Goal: Task Accomplishment & Management: Complete application form

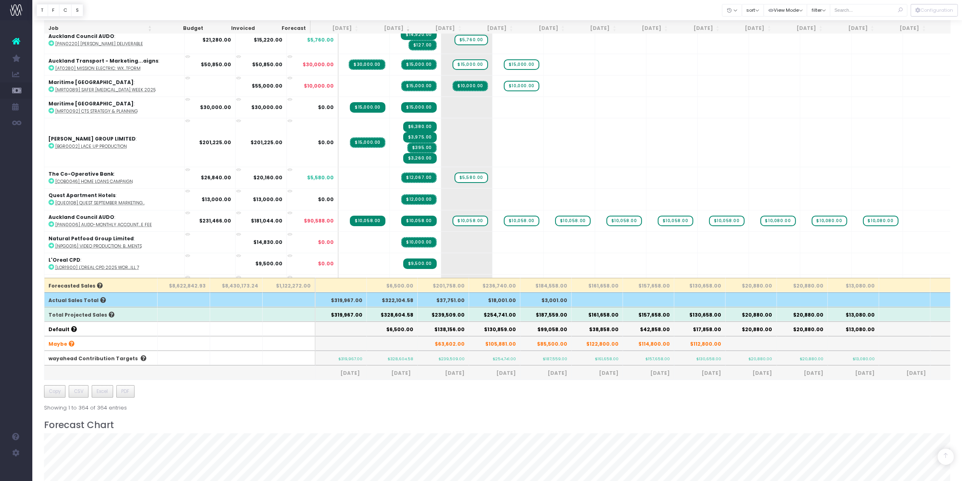
scroll to position [1010, 0]
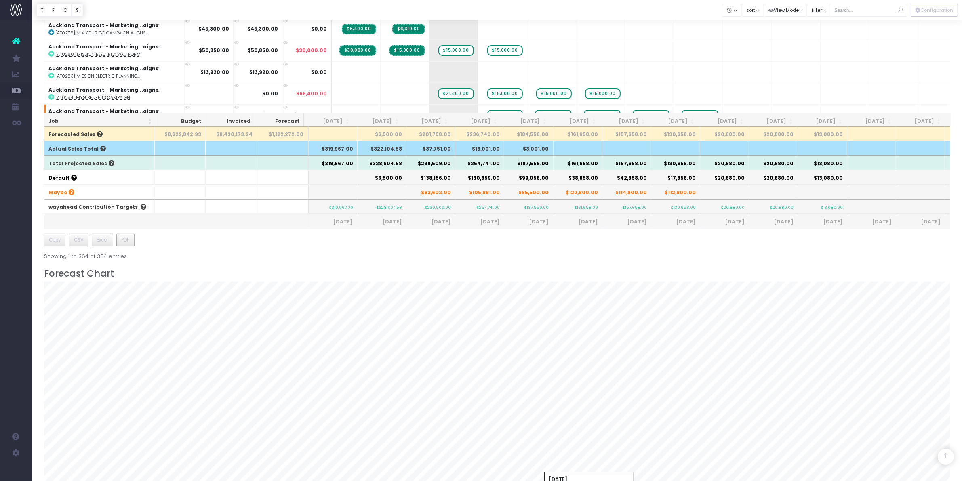
scroll to position [562, 0]
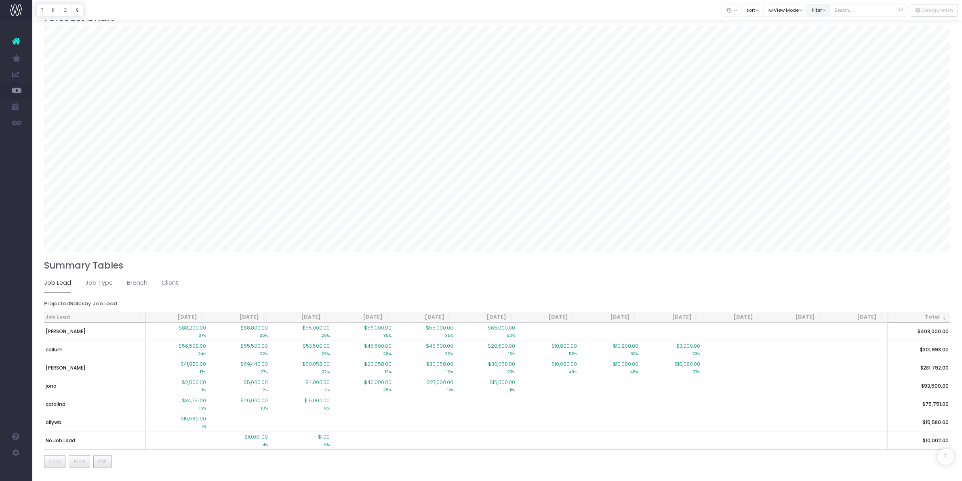
click at [822, 5] on button "filter" at bounding box center [818, 10] width 23 height 13
click at [817, 34] on span at bounding box center [818, 35] width 7 height 7
click at [827, 34] on input "All" at bounding box center [829, 34] width 5 height 5
checkbox input "false"
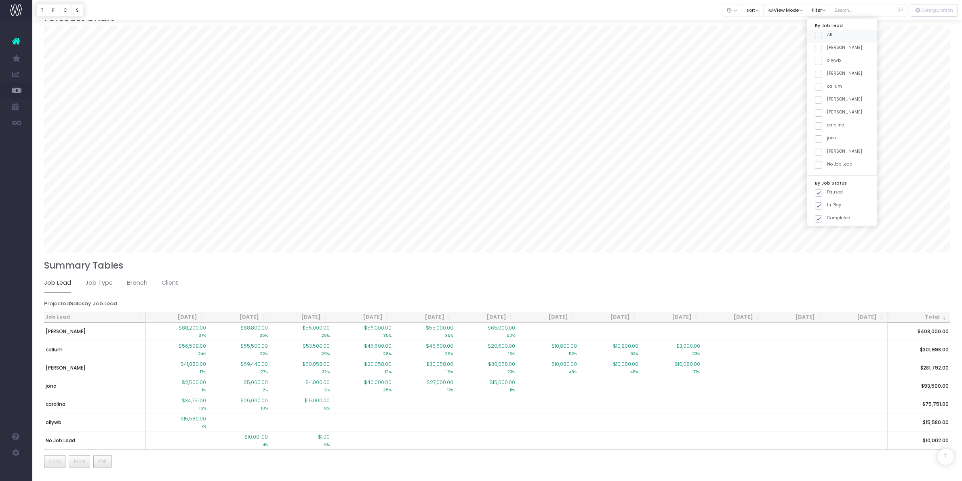
checkbox input "false"
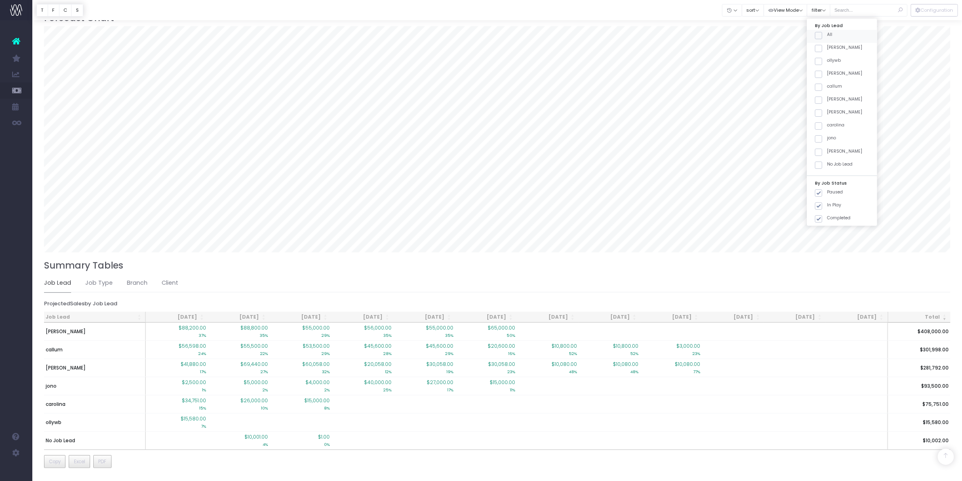
checkbox input "false"
click at [825, 136] on label "jono" at bounding box center [825, 138] width 21 height 6
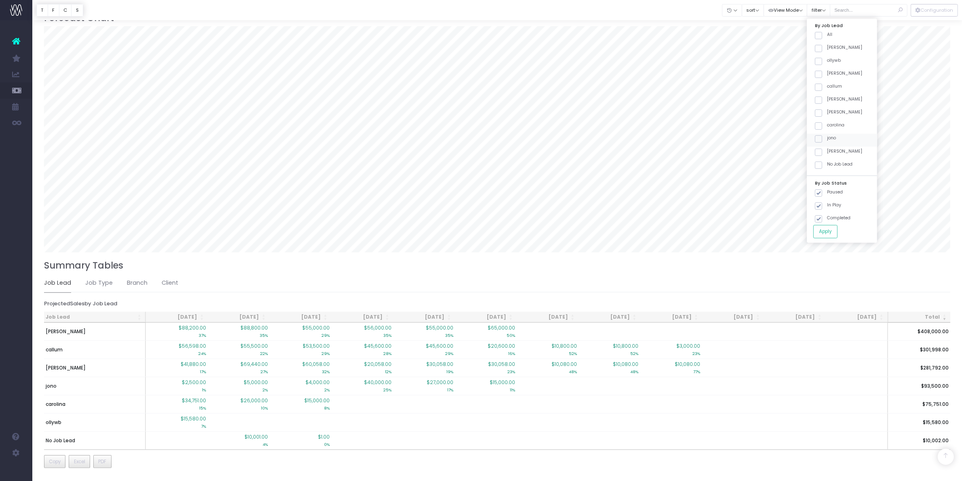
click at [827, 136] on input "jono" at bounding box center [829, 137] width 5 height 5
checkbox input "true"
click at [833, 167] on label "No Job Lead" at bounding box center [834, 164] width 38 height 6
click at [832, 166] on input "No Job Lead" at bounding box center [829, 163] width 5 height 5
checkbox input "true"
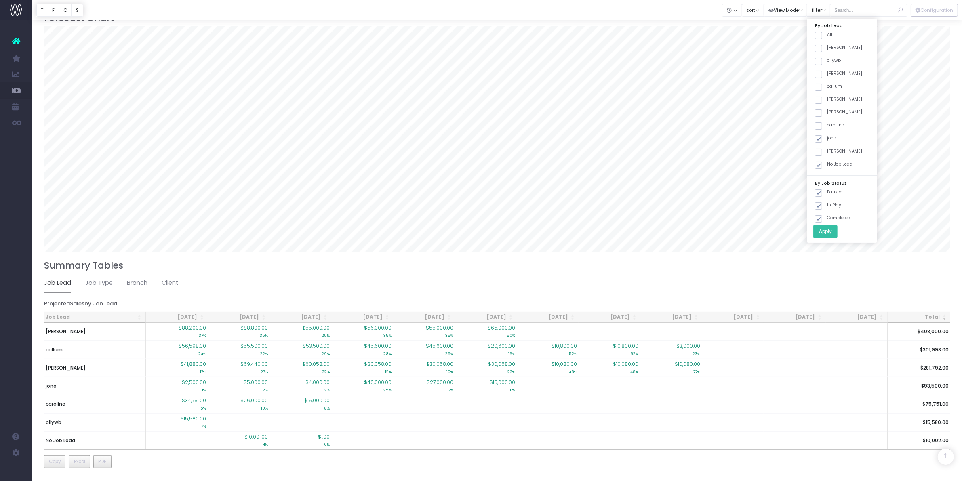
click at [826, 233] on button "Apply" at bounding box center [825, 231] width 24 height 13
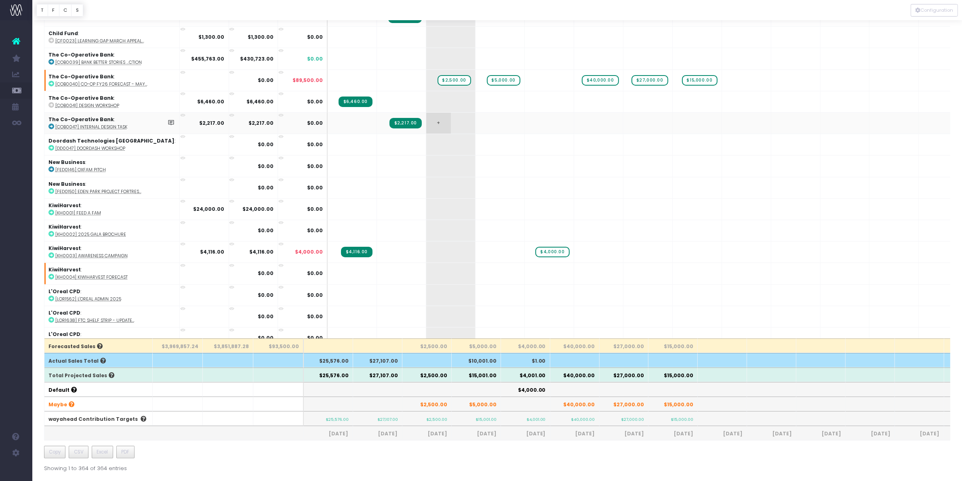
scroll to position [0, 0]
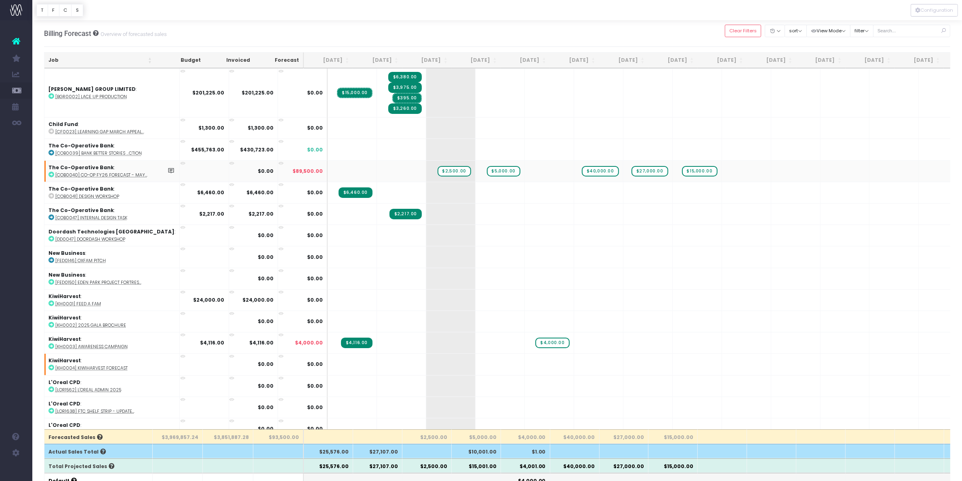
click at [87, 173] on abbr "[COB0040] Co-Op FY26 Forecast - May..." at bounding box center [101, 175] width 92 height 6
click at [535, 344] on span "$4,000.00" at bounding box center [552, 343] width 34 height 11
type input "0"
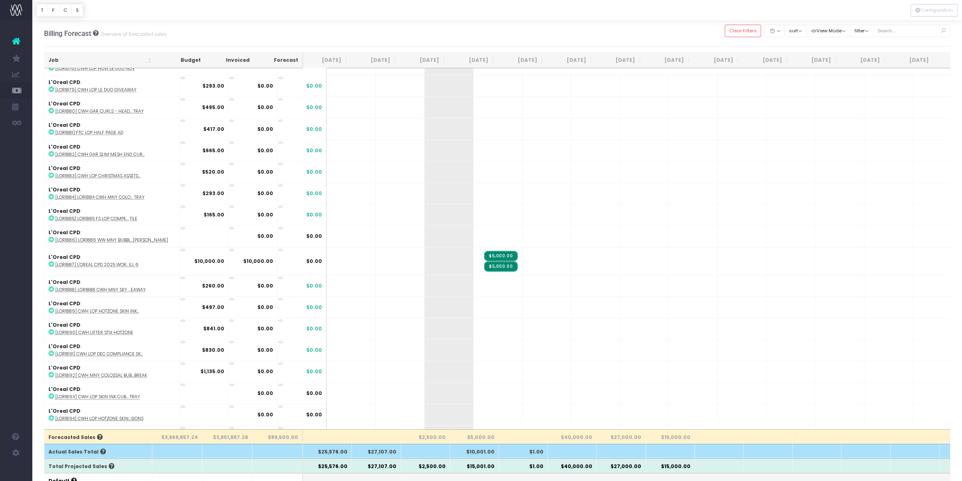
scroll to position [2828, 0]
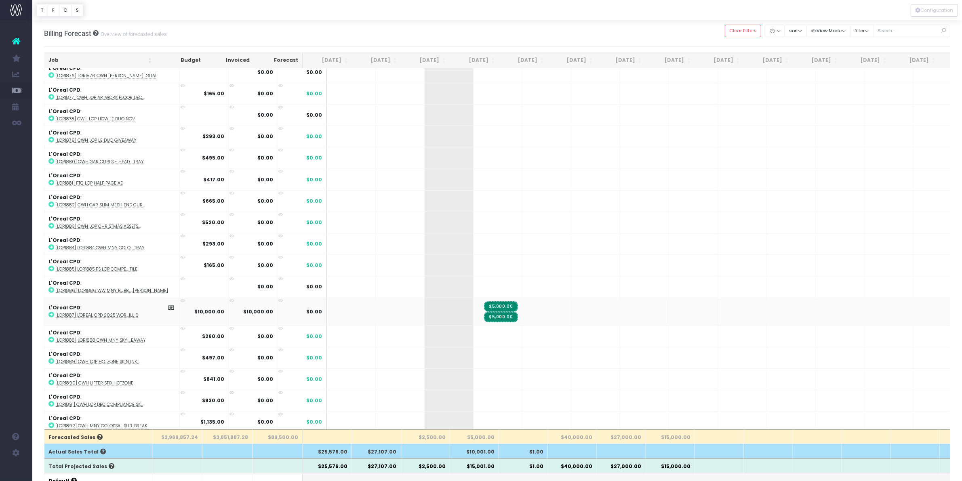
click at [93, 313] on abbr "[LOR1887] L'Oreal CPD 2025 Wor...ill 6" at bounding box center [96, 315] width 83 height 6
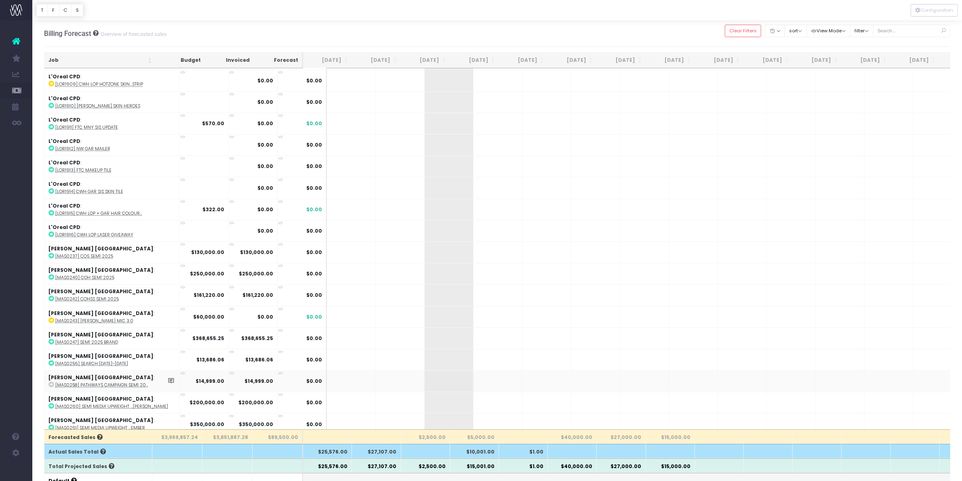
scroll to position [3232, 0]
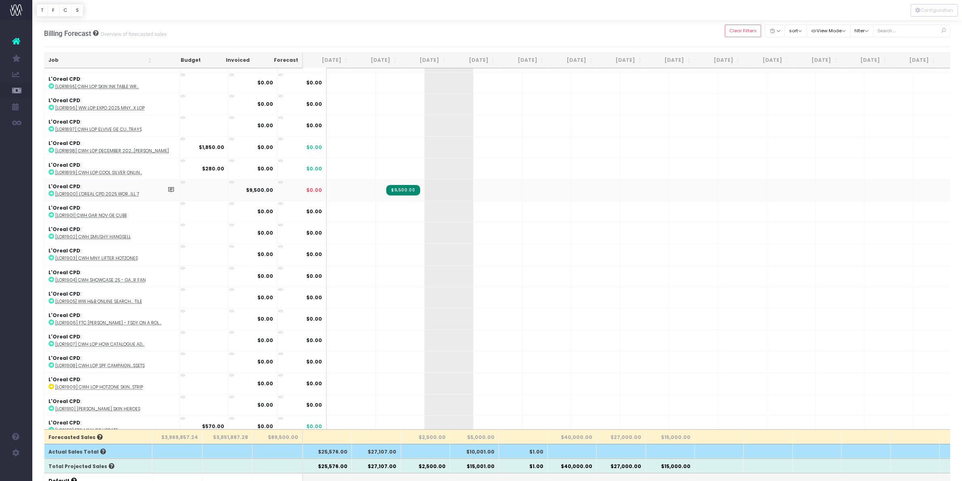
click at [100, 192] on abbr "[LOR1900] L'Oreal CPD 2025 Wor...ill 7" at bounding box center [97, 194] width 84 height 6
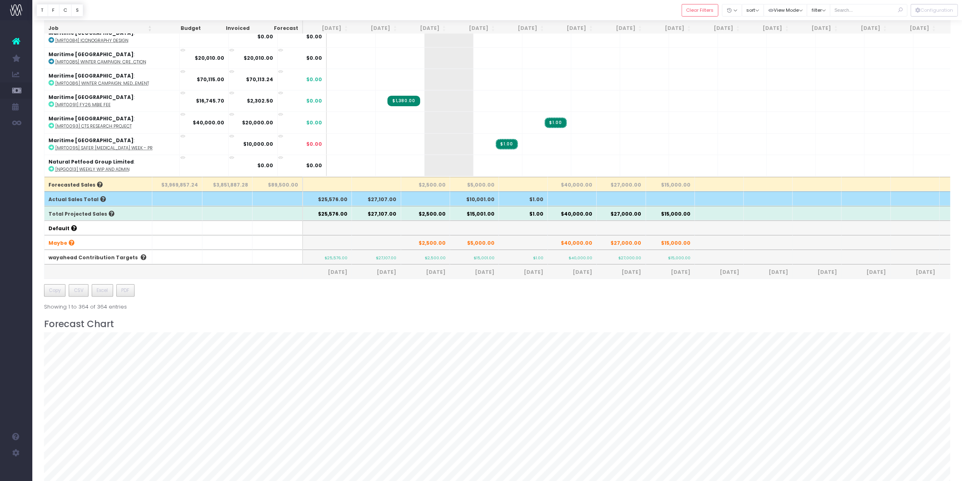
scroll to position [50, 0]
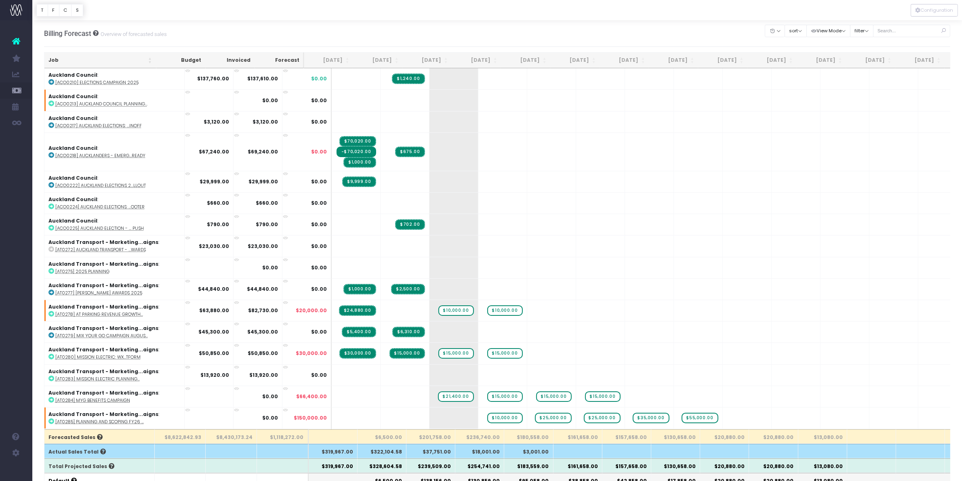
click at [437, 59] on th "[DATE]" at bounding box center [426, 61] width 49 height 16
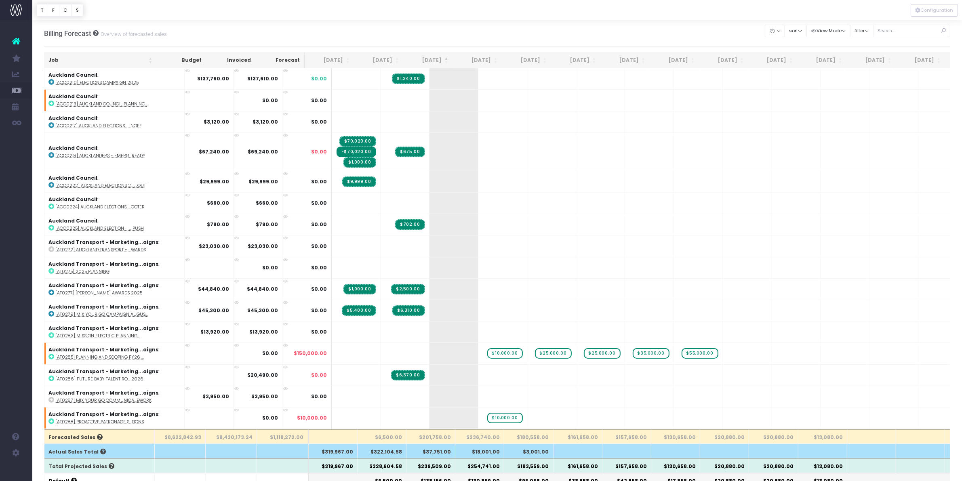
click at [433, 53] on th "[DATE]" at bounding box center [427, 61] width 49 height 16
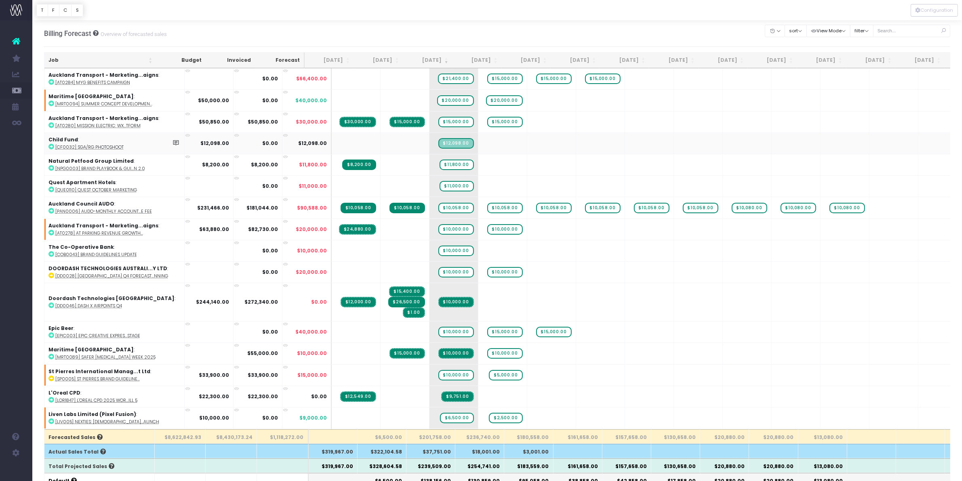
click at [93, 147] on abbr "[CF0032] SGA/RG Photoshoot" at bounding box center [89, 147] width 68 height 6
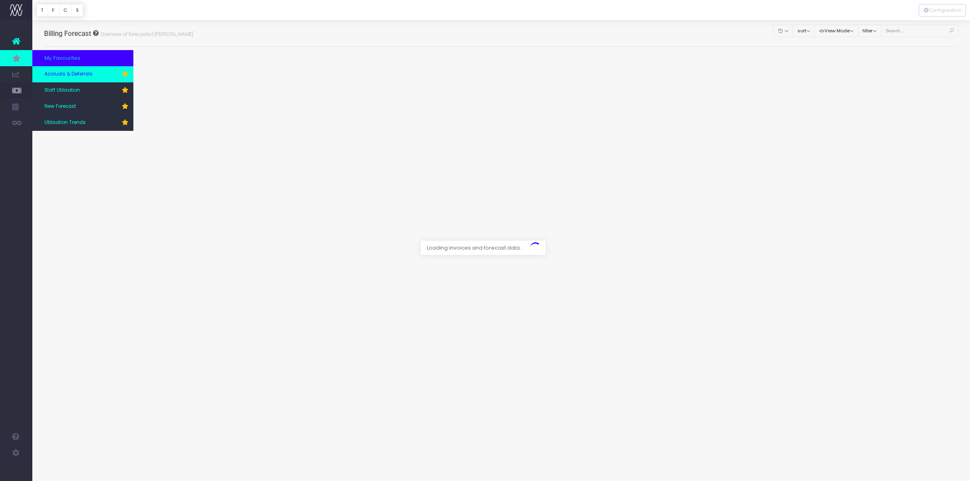
click at [88, 78] on link "Accruals & Deferrals" at bounding box center [82, 74] width 101 height 16
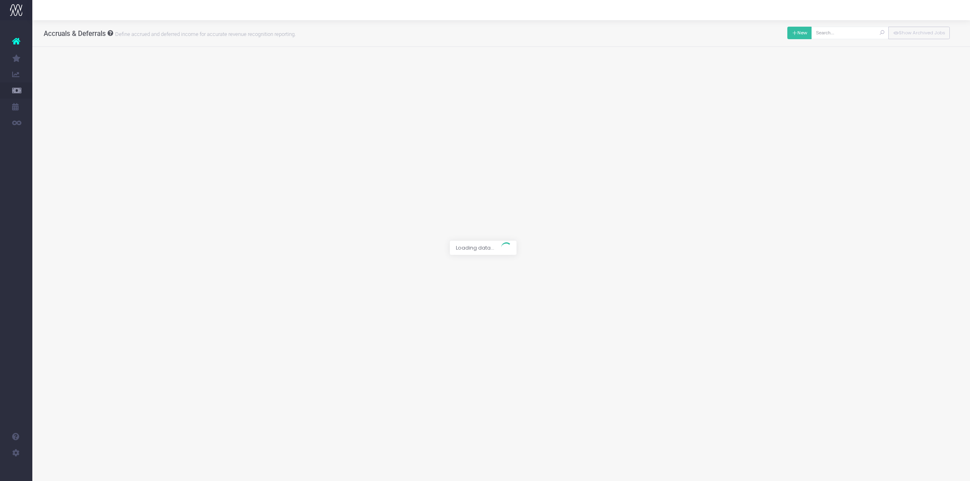
click at [800, 29] on button "New" at bounding box center [799, 33] width 25 height 13
click at [388, 69] on div at bounding box center [485, 240] width 970 height 481
click at [343, 72] on span at bounding box center [426, 70] width 288 height 11
type input "cf0032"
select select "1966706"
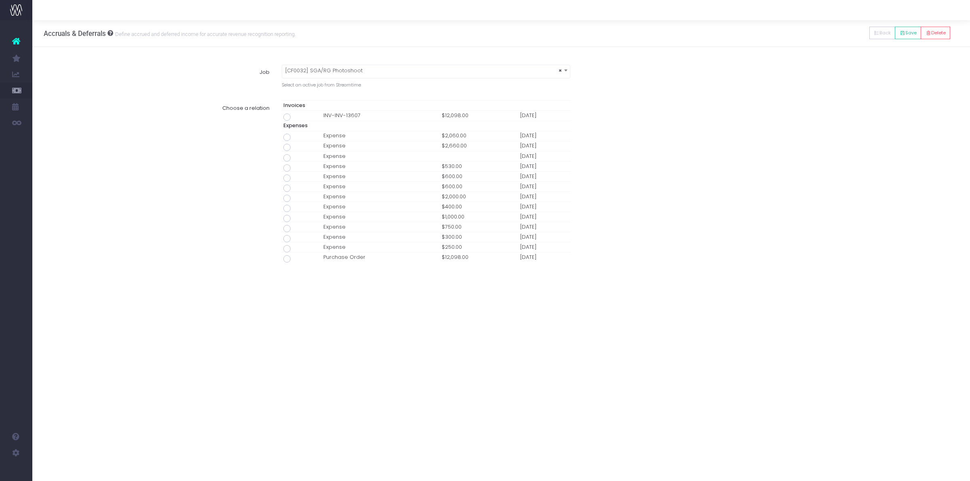
click at [284, 114] on td at bounding box center [302, 116] width 40 height 10
click at [285, 116] on span at bounding box center [286, 117] width 7 height 7
click at [295, 116] on input "radio" at bounding box center [297, 115] width 5 height 5
type input "Invoice INV-INV-13607 / 10 Oct 25 / $12,098.00"
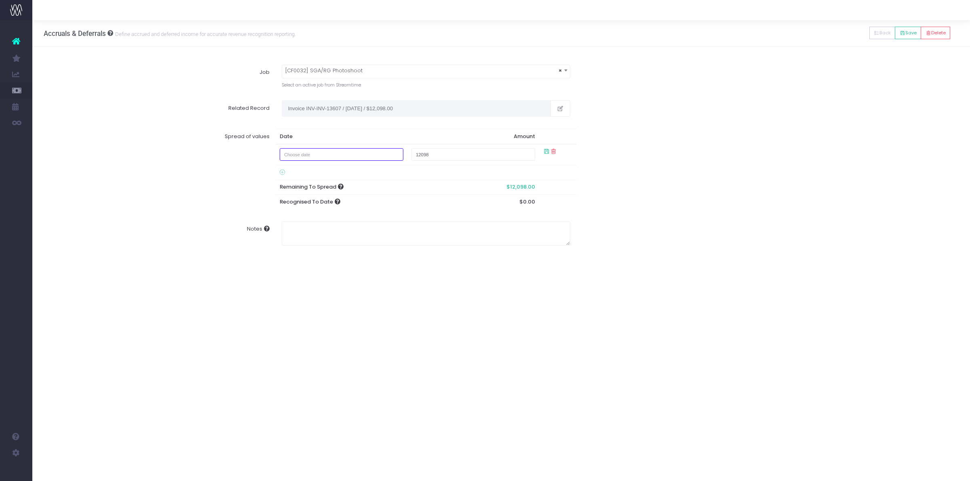
click at [371, 148] on input "text" at bounding box center [342, 154] width 124 height 13
click at [302, 223] on td "13" at bounding box center [305, 219] width 14 height 12
type input "October 13, 2025"
click at [370, 153] on td "13 Oct 2025" at bounding box center [363, 152] width 175 height 16
click at [376, 158] on input "October 13, 2025" at bounding box center [342, 154] width 124 height 13
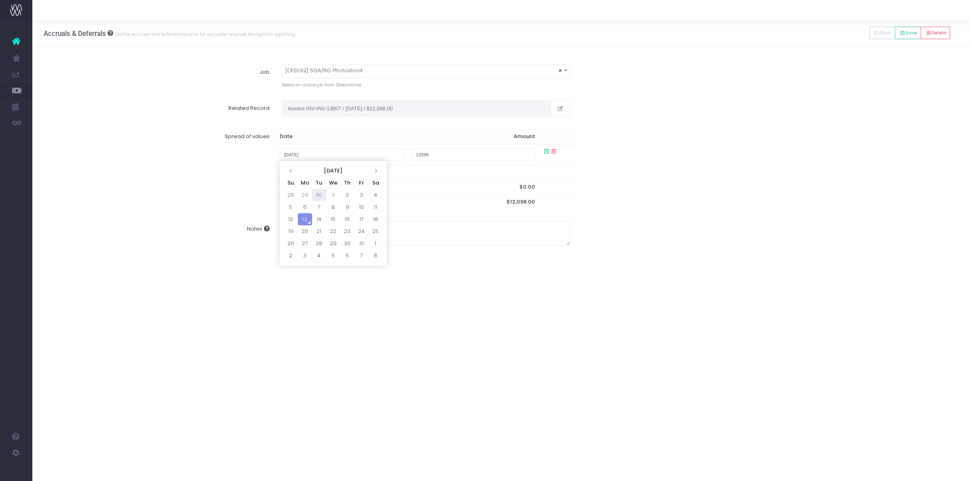
click at [320, 194] on td "30" at bounding box center [319, 195] width 14 height 12
type input "September 30, 2025"
type input "1"
click at [745, 246] on div "Notes" at bounding box center [501, 233] width 926 height 36
click at [544, 154] on icon at bounding box center [546, 151] width 7 height 7
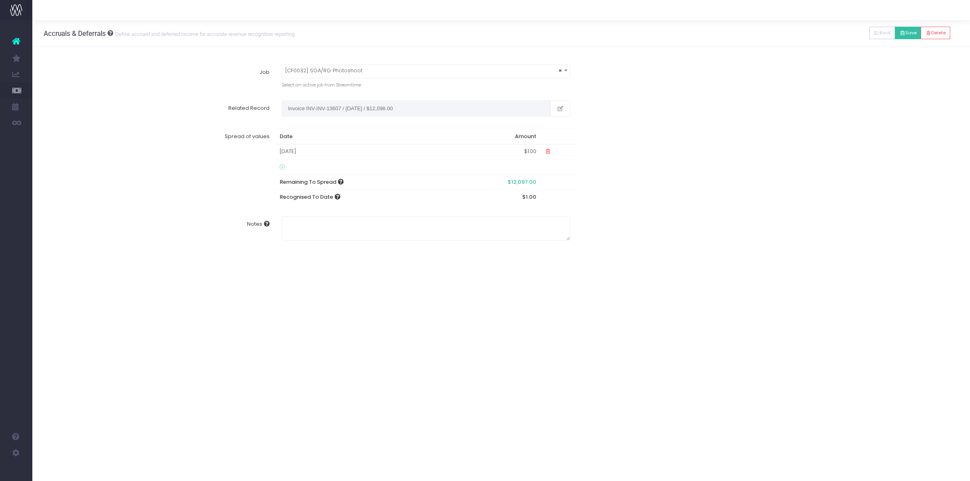
click at [911, 32] on button "Save" at bounding box center [907, 33] width 26 height 13
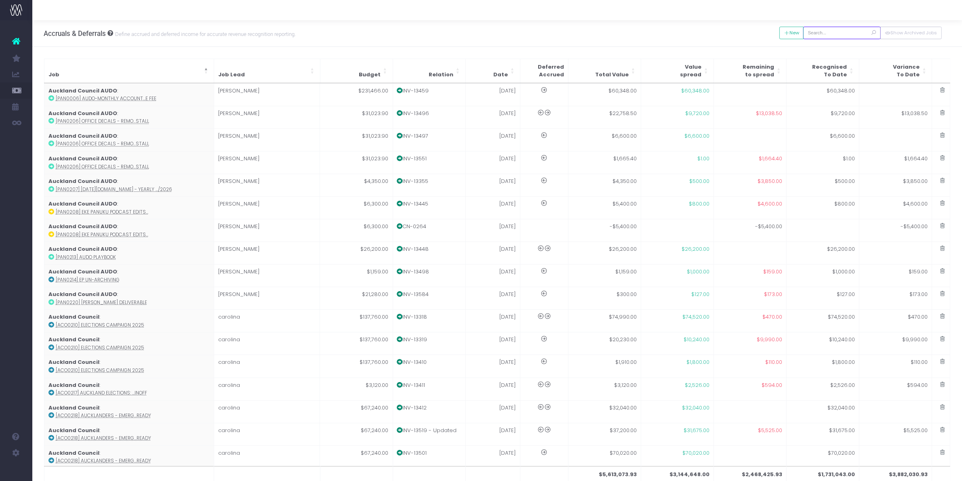
click at [845, 34] on input "text" at bounding box center [842, 33] width 78 height 13
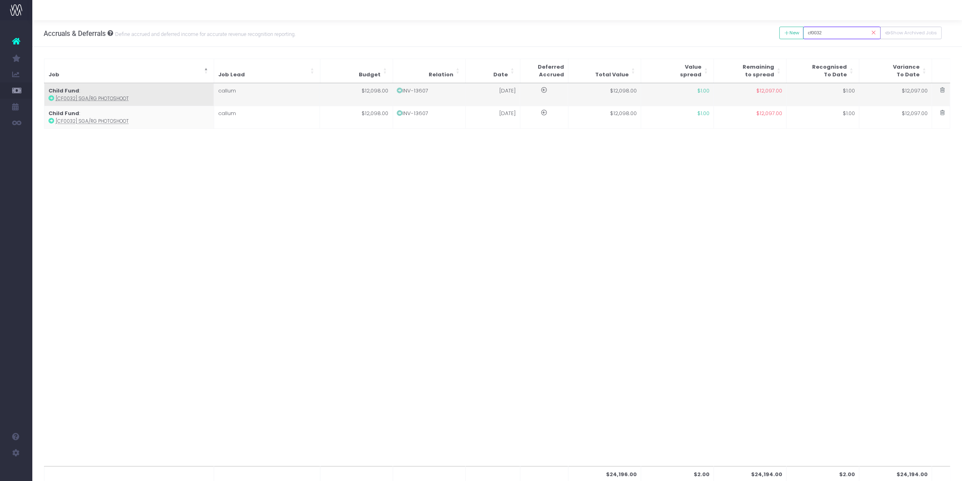
type input "cf0032"
click at [947, 90] on td at bounding box center [941, 95] width 18 height 23
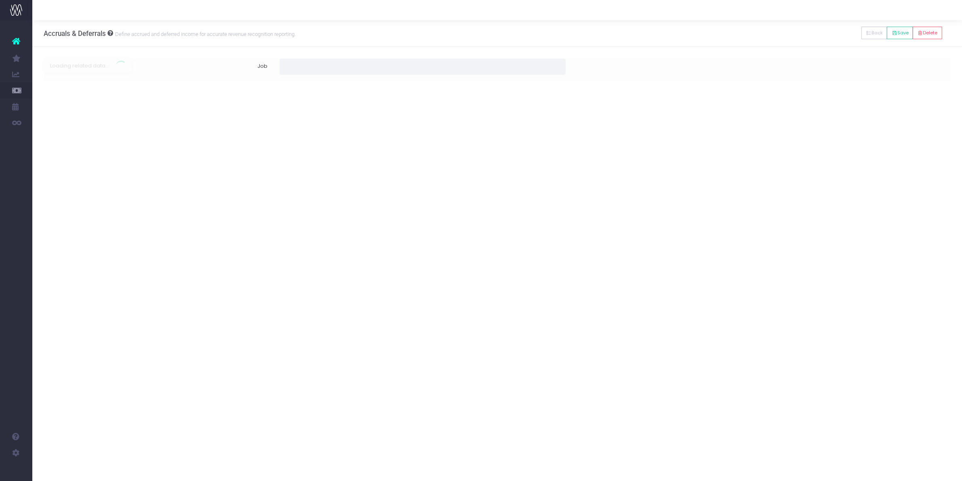
type input "[CF0032] SGA/RG Photoshoot"
type input "Invoice INV-13607 / [DATE] / $12,098.00"
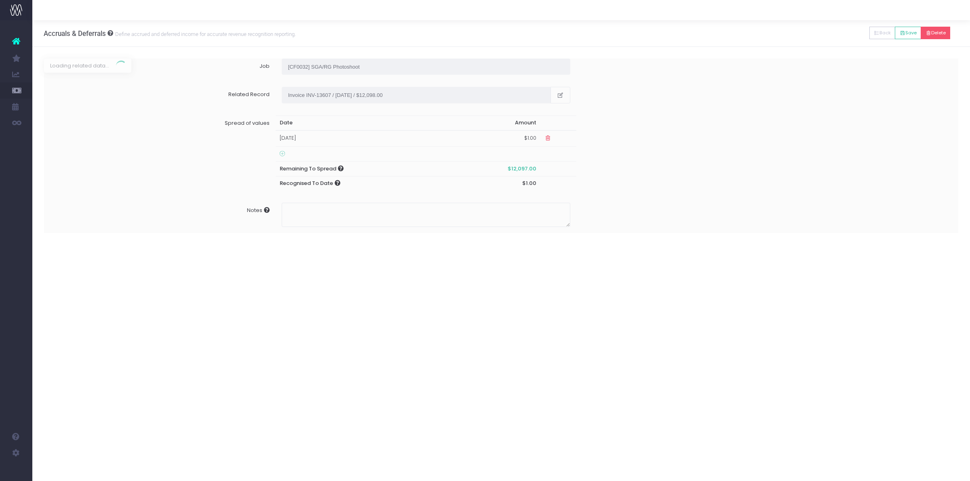
click at [932, 33] on button "Delete" at bounding box center [934, 33] width 29 height 13
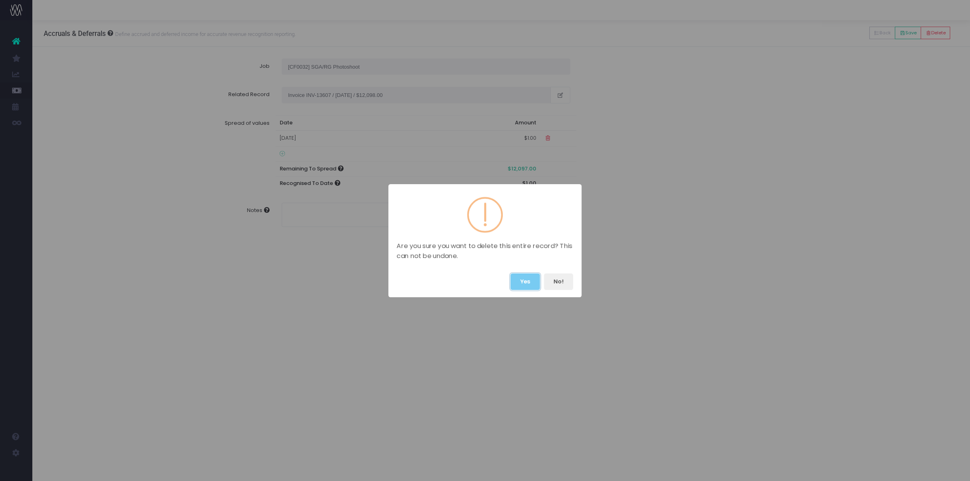
click at [528, 278] on button "Yes" at bounding box center [524, 281] width 29 height 17
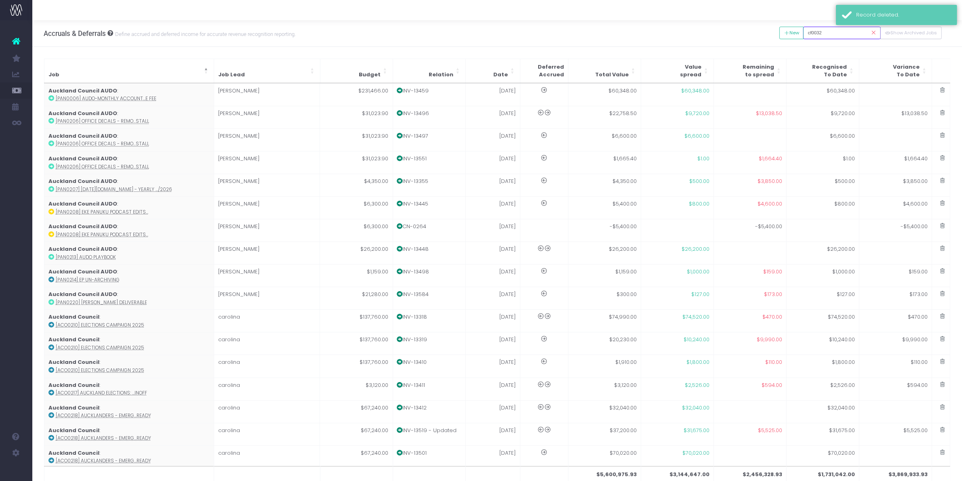
click at [837, 32] on input "cf0032" at bounding box center [842, 33] width 78 height 13
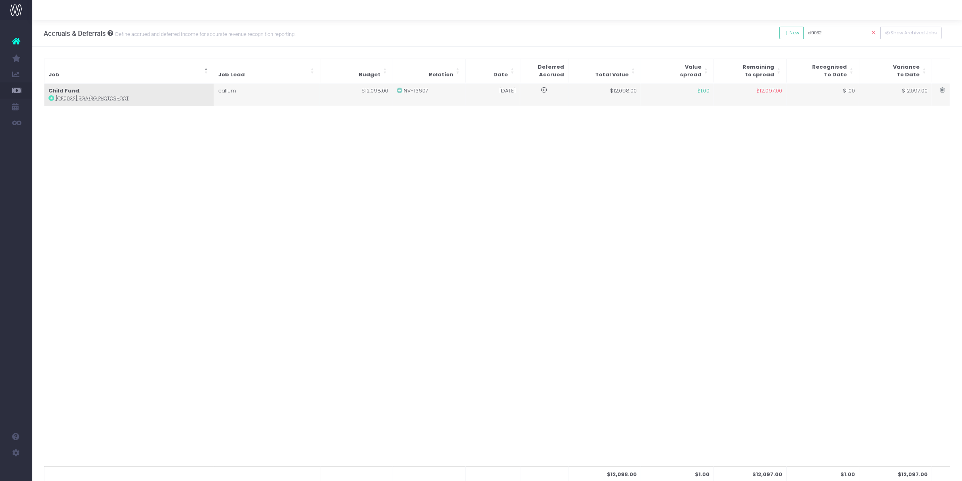
click at [947, 96] on td at bounding box center [941, 95] width 18 height 22
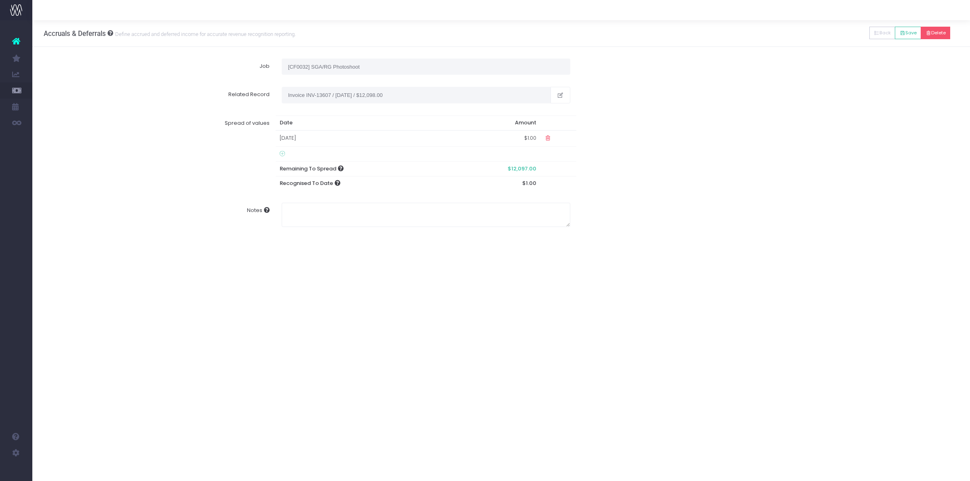
click at [927, 33] on icon at bounding box center [928, 33] width 6 height 0
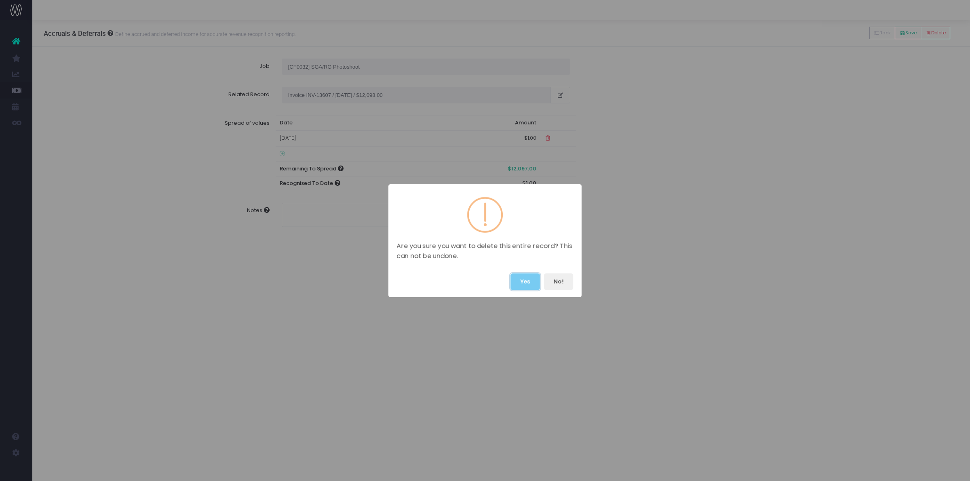
click at [523, 285] on button "Yes" at bounding box center [524, 281] width 29 height 17
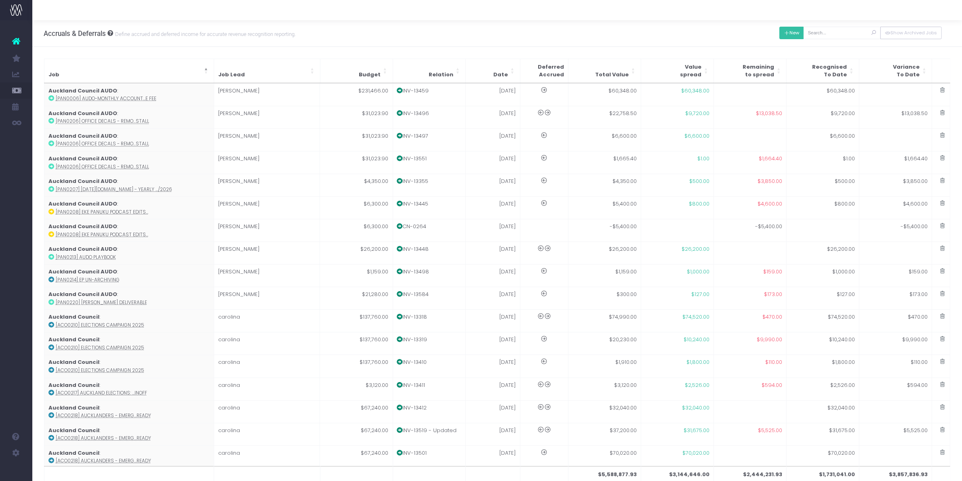
click at [794, 31] on button "New" at bounding box center [791, 33] width 25 height 13
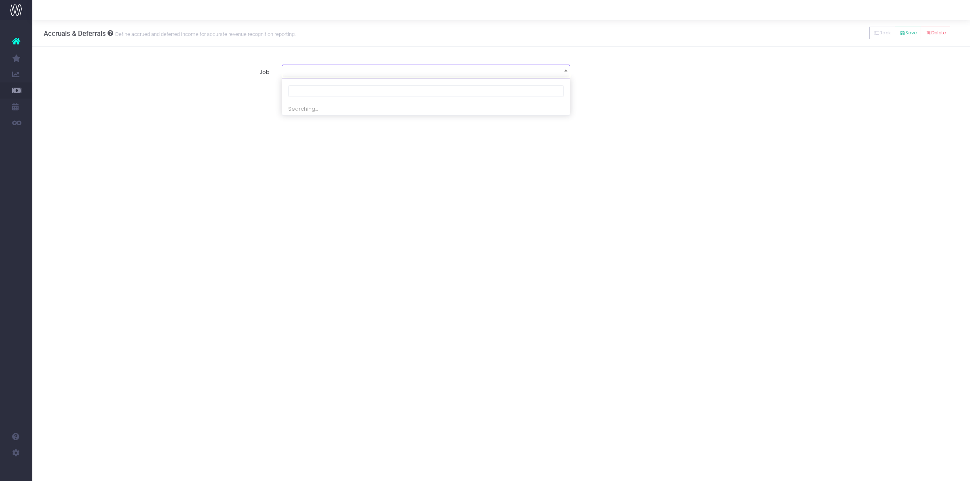
click at [322, 76] on span at bounding box center [426, 70] width 288 height 11
type input "cf0032"
select select "1966706"
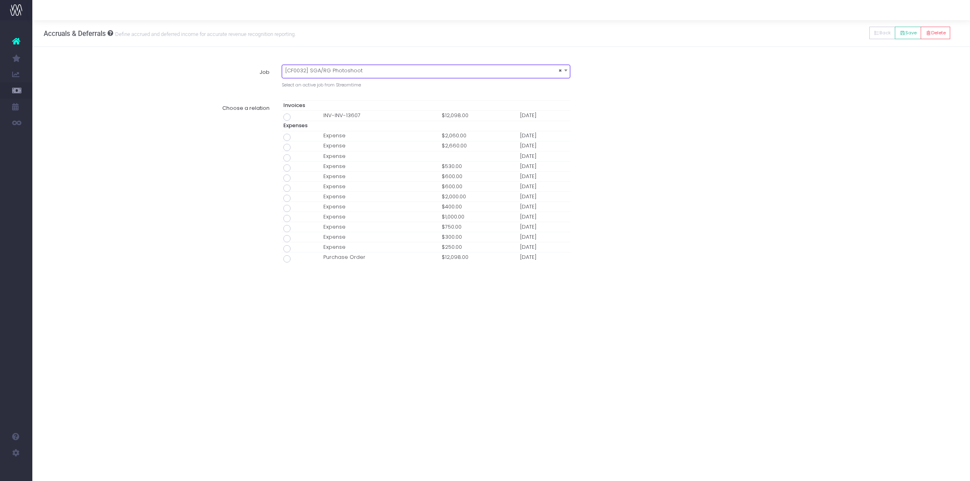
click at [285, 118] on span at bounding box center [286, 117] width 7 height 7
click at [295, 118] on input "radio" at bounding box center [297, 115] width 5 height 5
type input "Invoice INV-INV-13607 / 10 Oct 25 / $12,098.00"
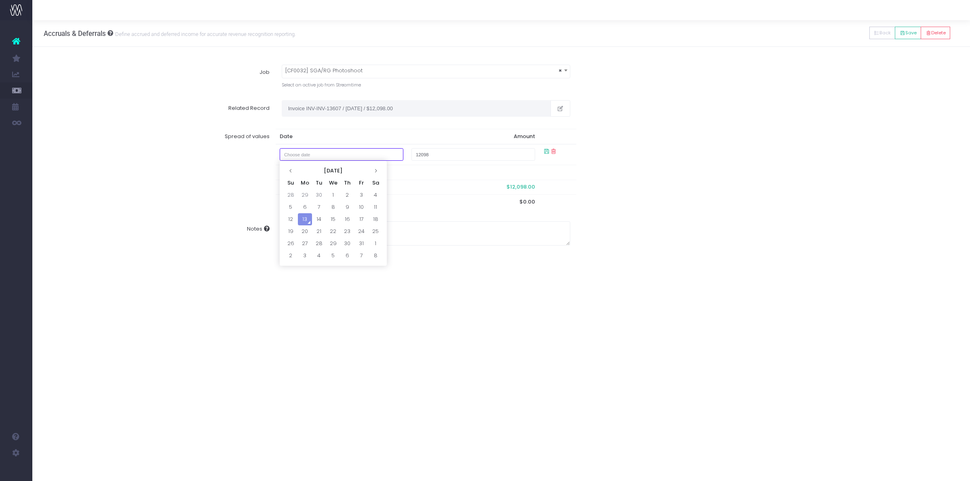
click at [334, 158] on input "text" at bounding box center [342, 154] width 124 height 13
click at [319, 196] on td "30" at bounding box center [319, 195] width 14 height 12
type input "September 30, 2025"
type input "1"
click at [906, 33] on button "Save" at bounding box center [907, 33] width 26 height 13
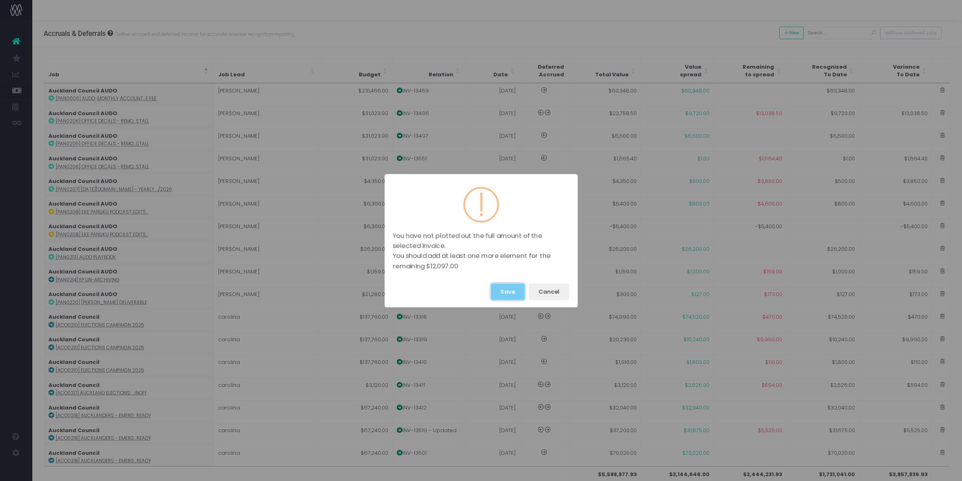
click at [518, 290] on button "Save" at bounding box center [508, 292] width 34 height 17
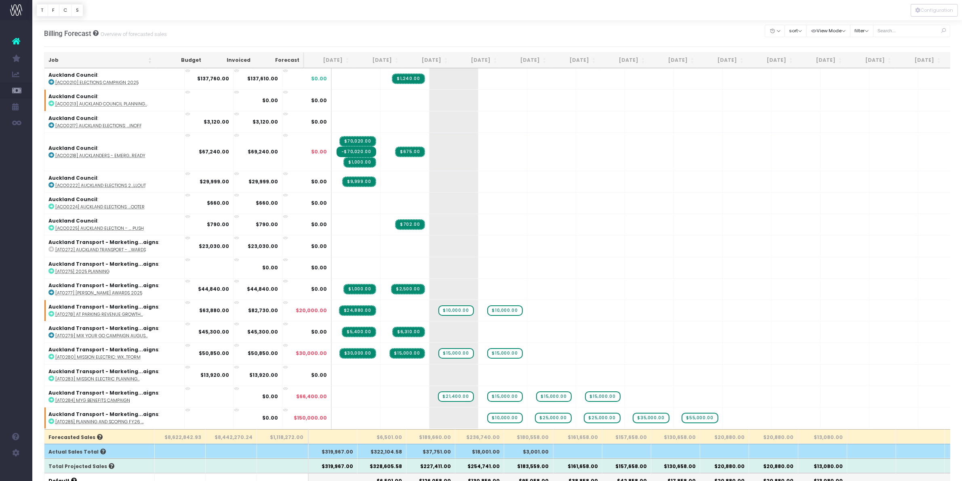
click at [437, 61] on th "[DATE]" at bounding box center [426, 61] width 49 height 16
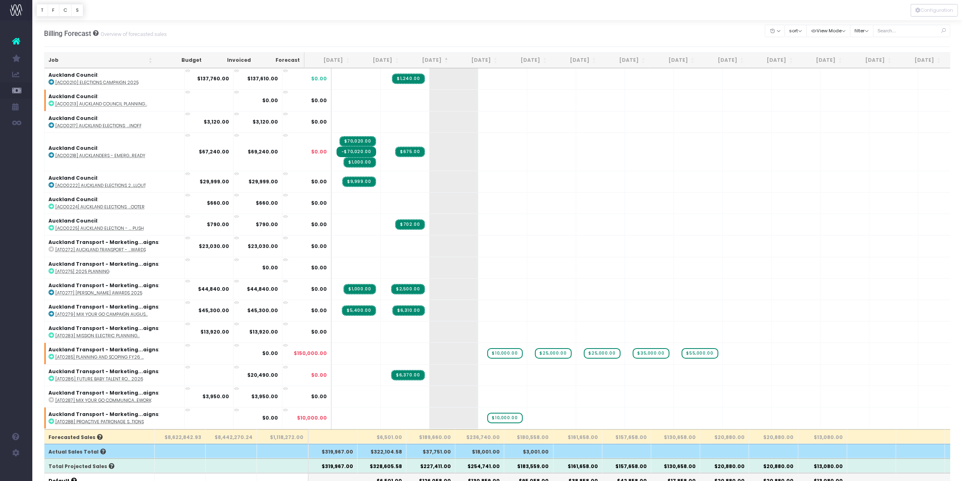
click at [437, 61] on th "[DATE]" at bounding box center [427, 61] width 49 height 16
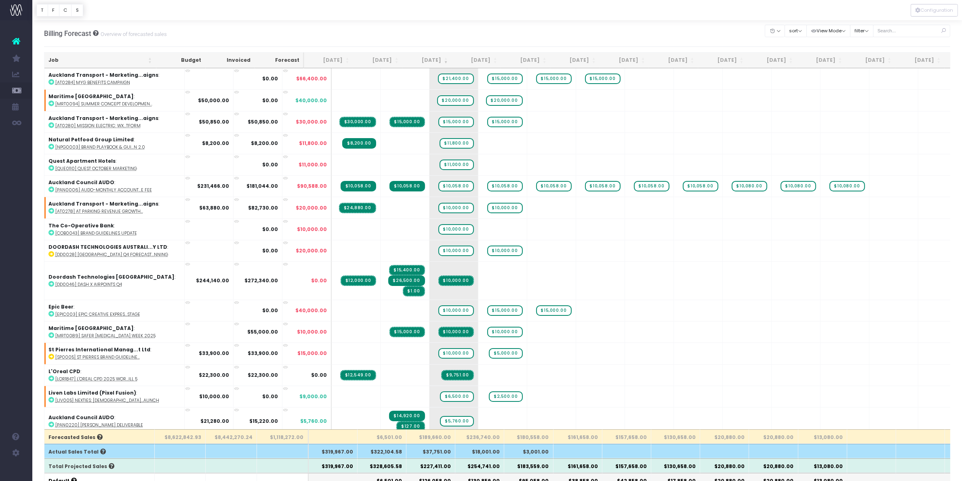
click at [70, 59] on th "Job" at bounding box center [99, 61] width 111 height 16
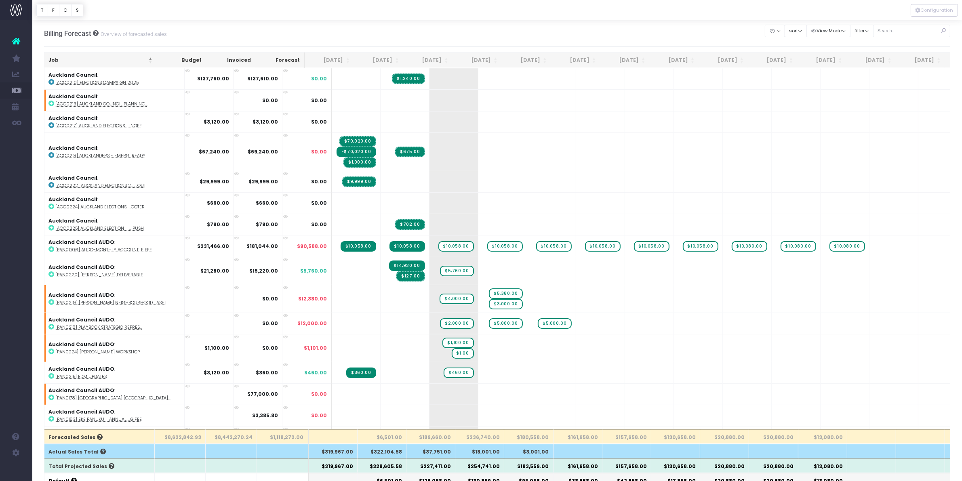
click at [70, 59] on th "Job" at bounding box center [100, 61] width 112 height 16
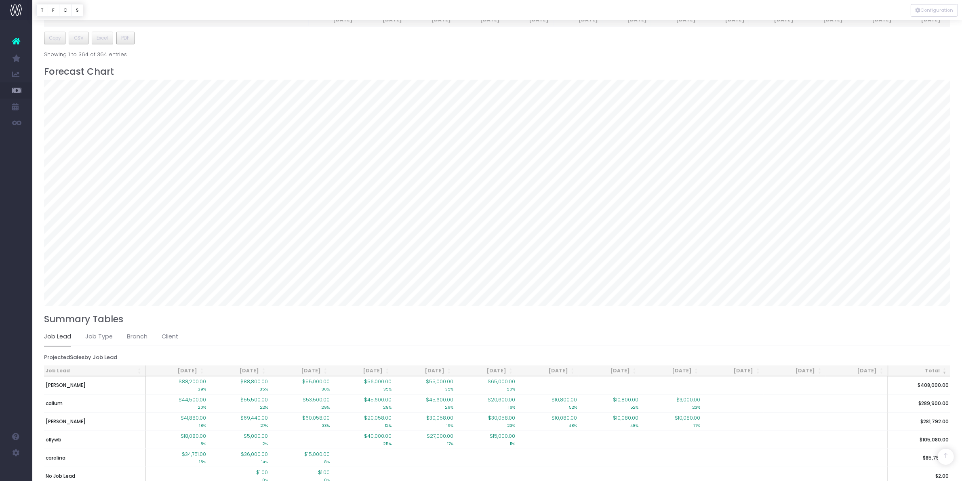
scroll to position [554, 0]
